Goal: Information Seeking & Learning: Learn about a topic

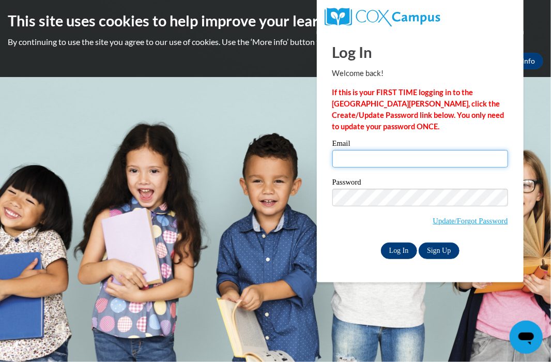
type input "mieshastuart@gmail.com"
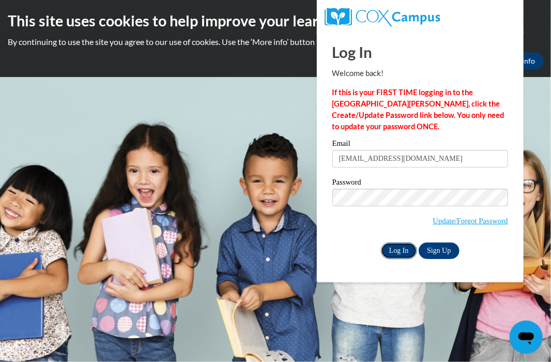
click at [406, 255] on input "Log In" at bounding box center [399, 250] width 36 height 17
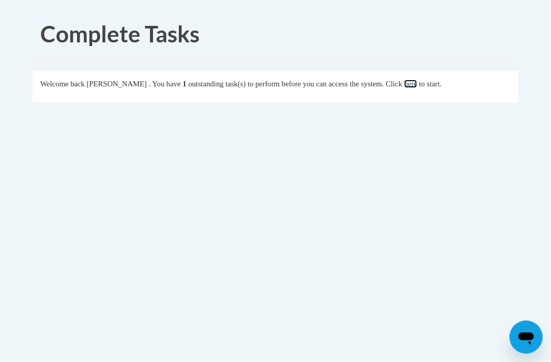
click at [417, 85] on link "here" at bounding box center [410, 84] width 13 height 8
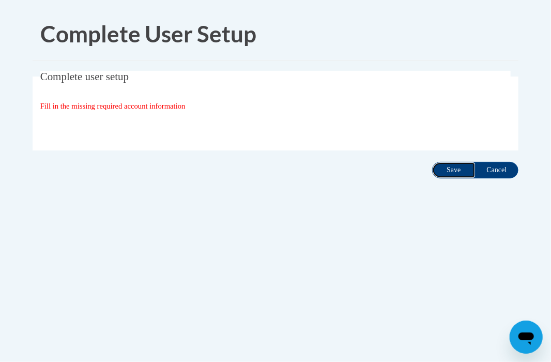
click at [438, 164] on input "Save" at bounding box center [453, 170] width 43 height 17
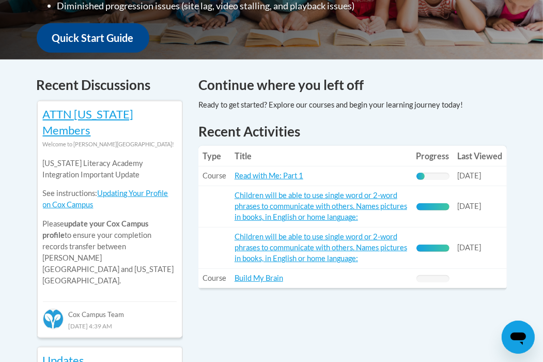
scroll to position [392, 0]
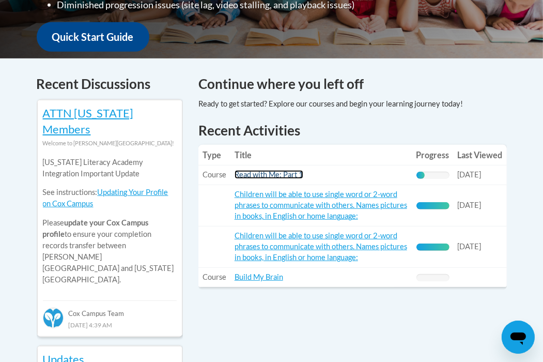
click at [267, 170] on link "Read with Me: Part 1" at bounding box center [269, 174] width 69 height 9
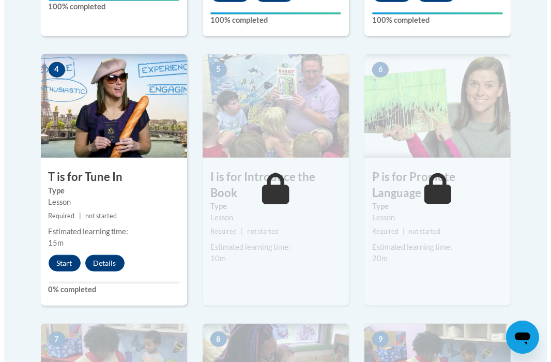
scroll to position [564, 0]
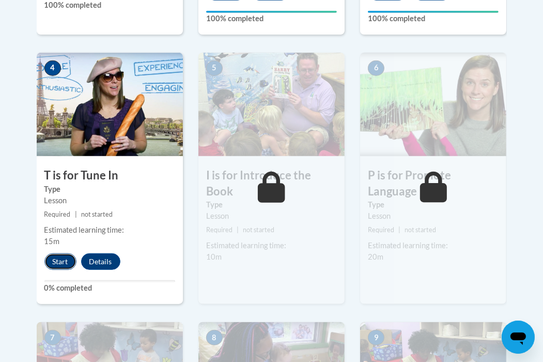
click at [64, 257] on button "Start" at bounding box center [60, 261] width 32 height 17
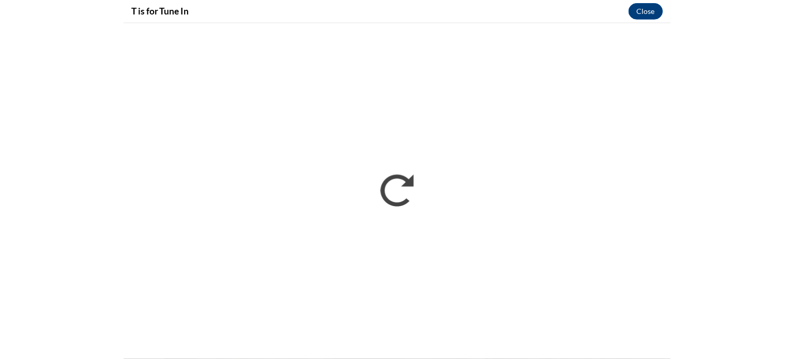
scroll to position [0, 0]
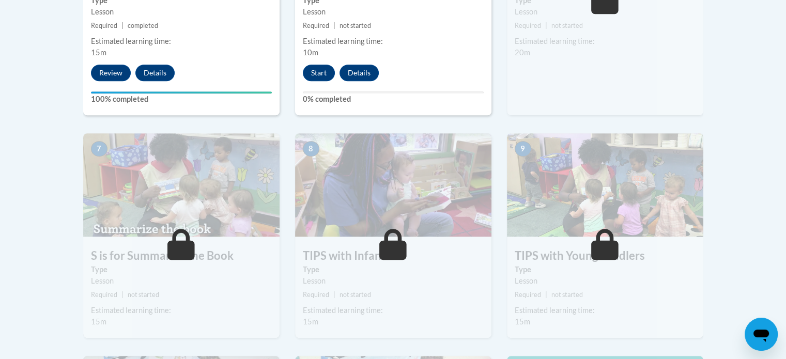
scroll to position [754, 0]
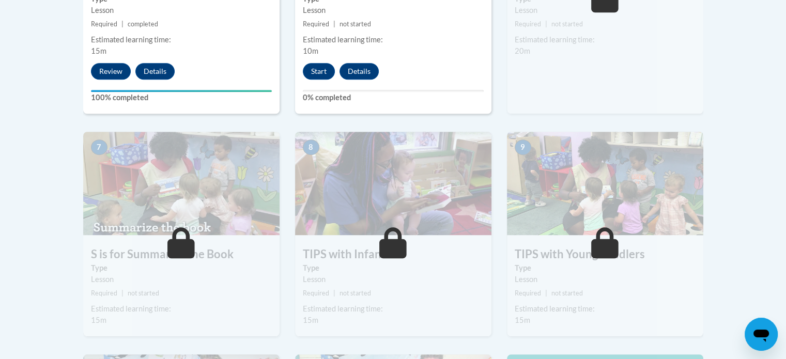
click at [362, 241] on div "8 TIPS with Infants Type Lesson Required | not started Estimated learning time:…" at bounding box center [393, 234] width 196 height 205
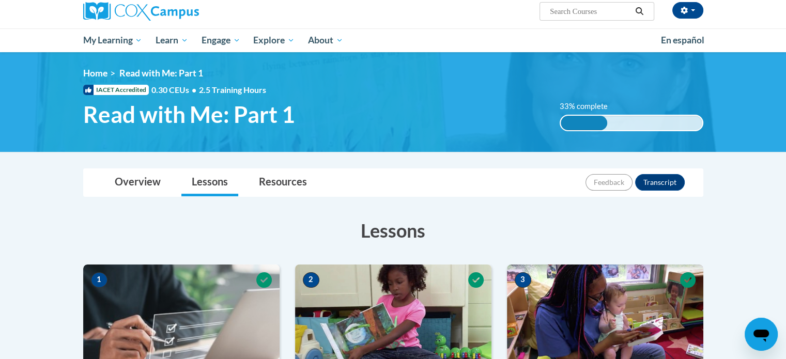
scroll to position [0, 0]
